Goal: Find specific page/section: Find specific page/section

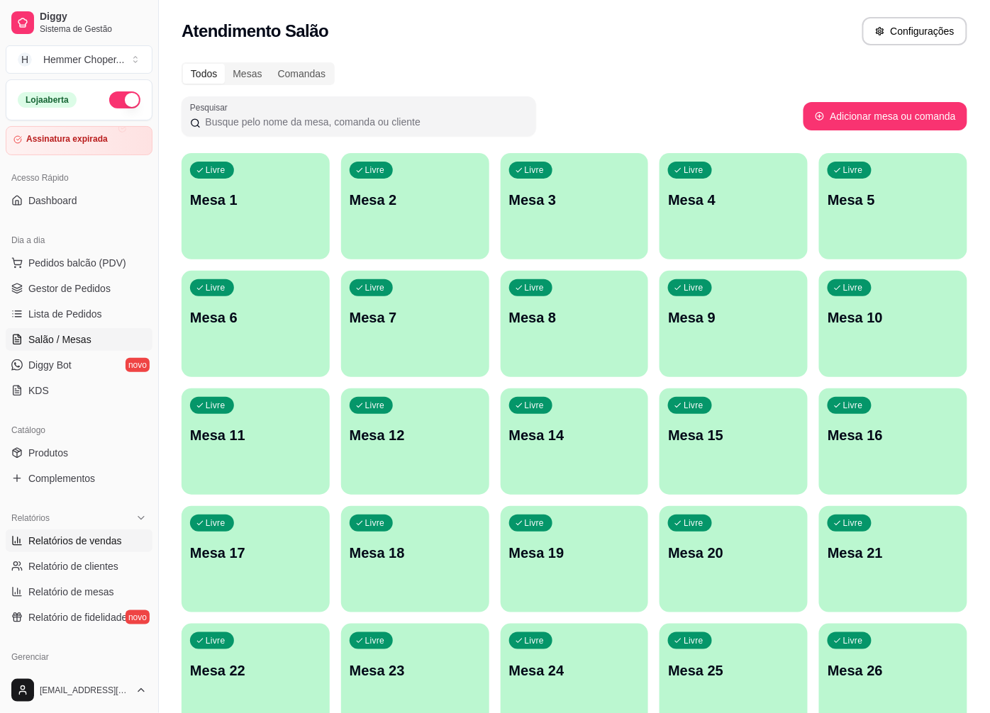
click at [62, 545] on span "Relatórios de vendas" at bounding box center [75, 541] width 94 height 14
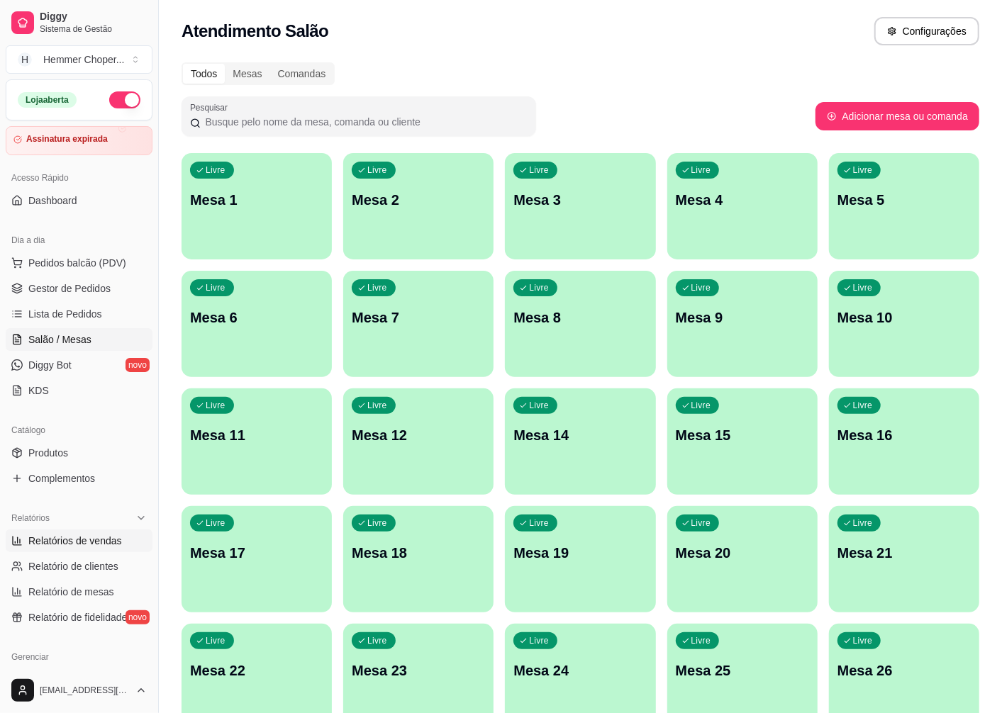
select select "ALL"
select select "0"
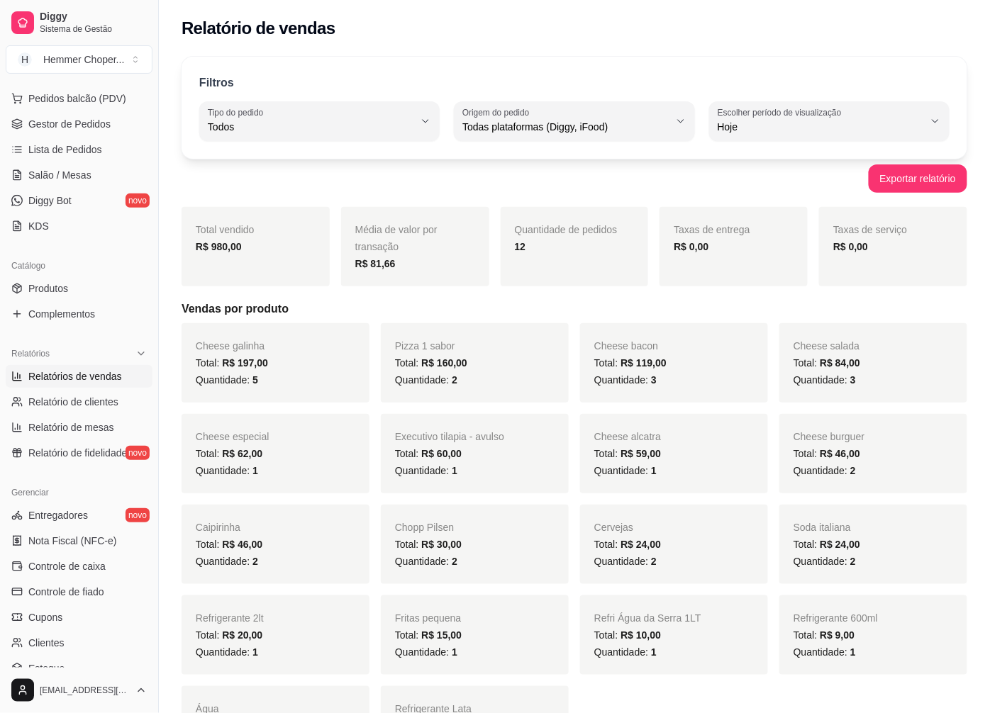
scroll to position [236, 0]
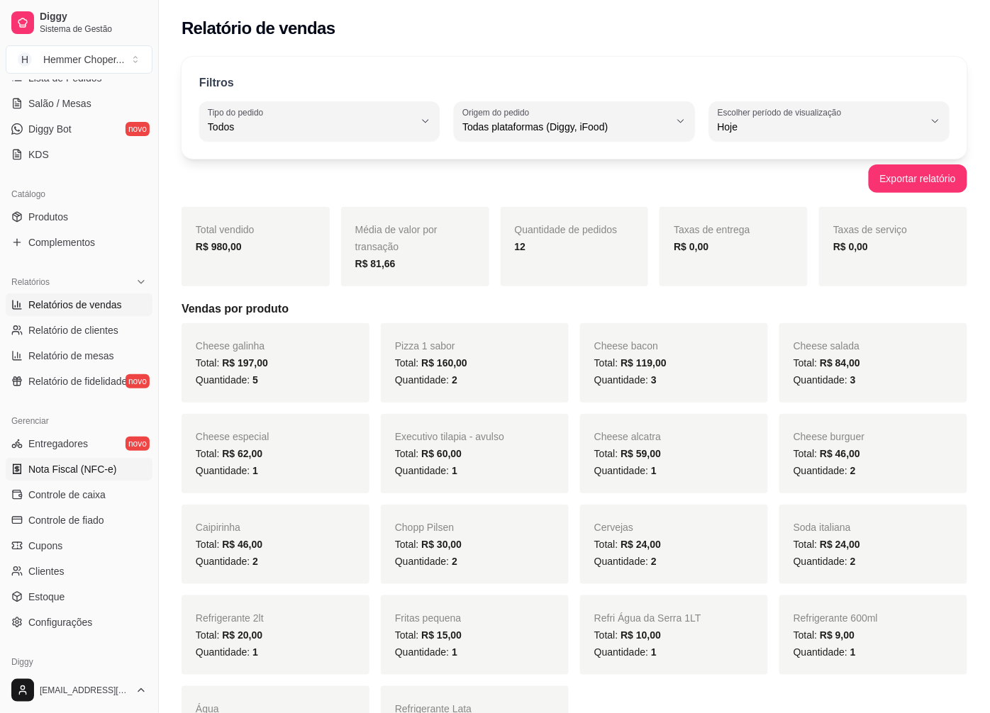
click at [74, 471] on span "Nota Fiscal (NFC-e)" at bounding box center [72, 469] width 88 height 14
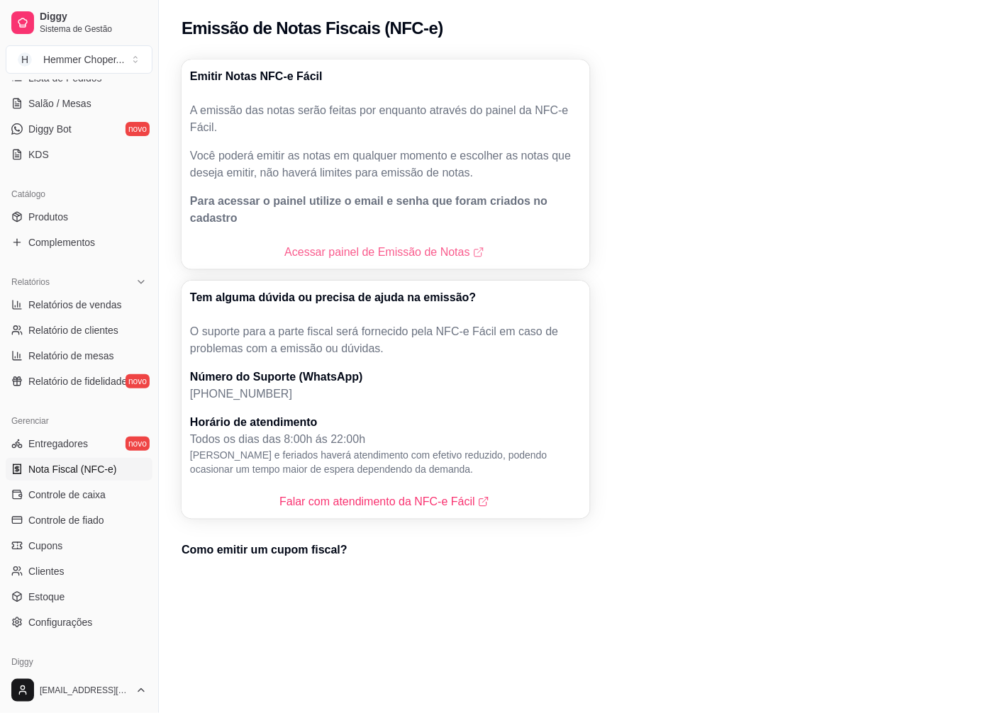
click at [352, 244] on link "Acessar painel de Emissão de Notas" at bounding box center [385, 252] width 202 height 17
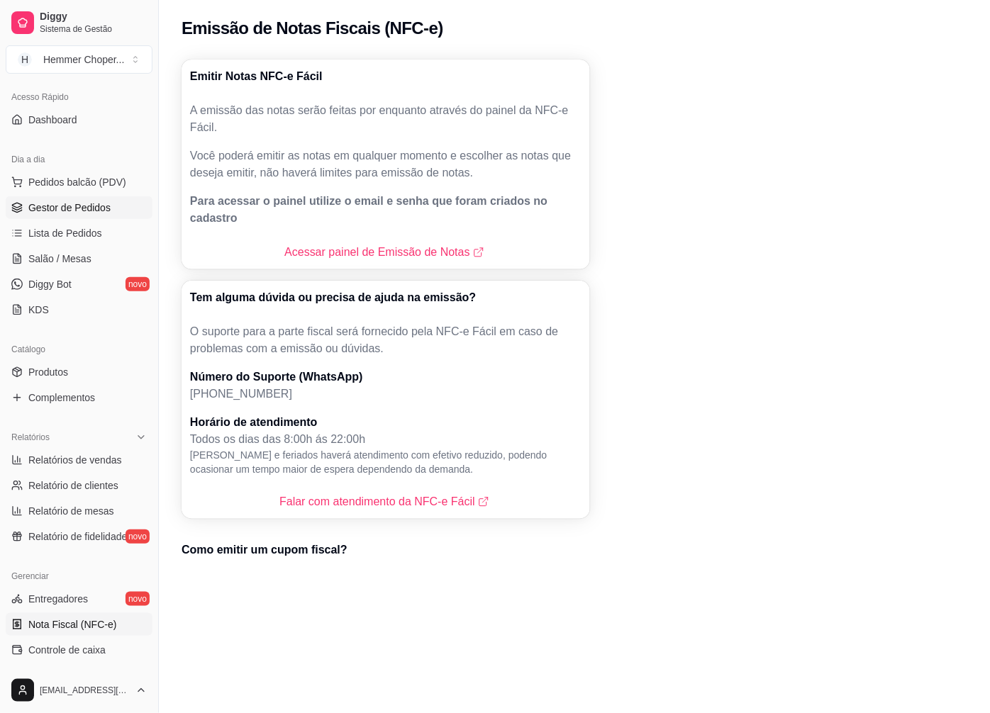
scroll to position [79, 0]
click at [86, 203] on span "Gestor de Pedidos" at bounding box center [69, 210] width 82 height 14
